Goal: Navigation & Orientation: Find specific page/section

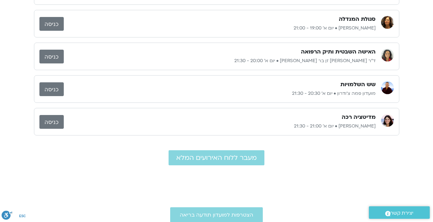
scroll to position [249, 0]
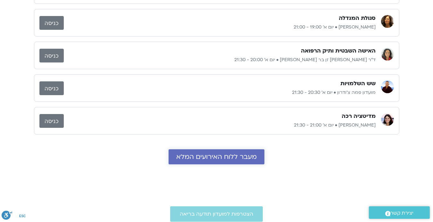
click at [222, 155] on span "מעבר ללוח האירועים המלא" at bounding box center [216, 156] width 80 height 7
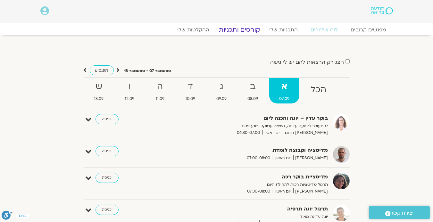
click at [249, 30] on link "קורסים ותכניות" at bounding box center [239, 30] width 56 height 8
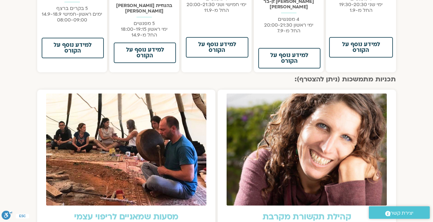
scroll to position [534, 0]
